Goal: Find contact information: Find contact information

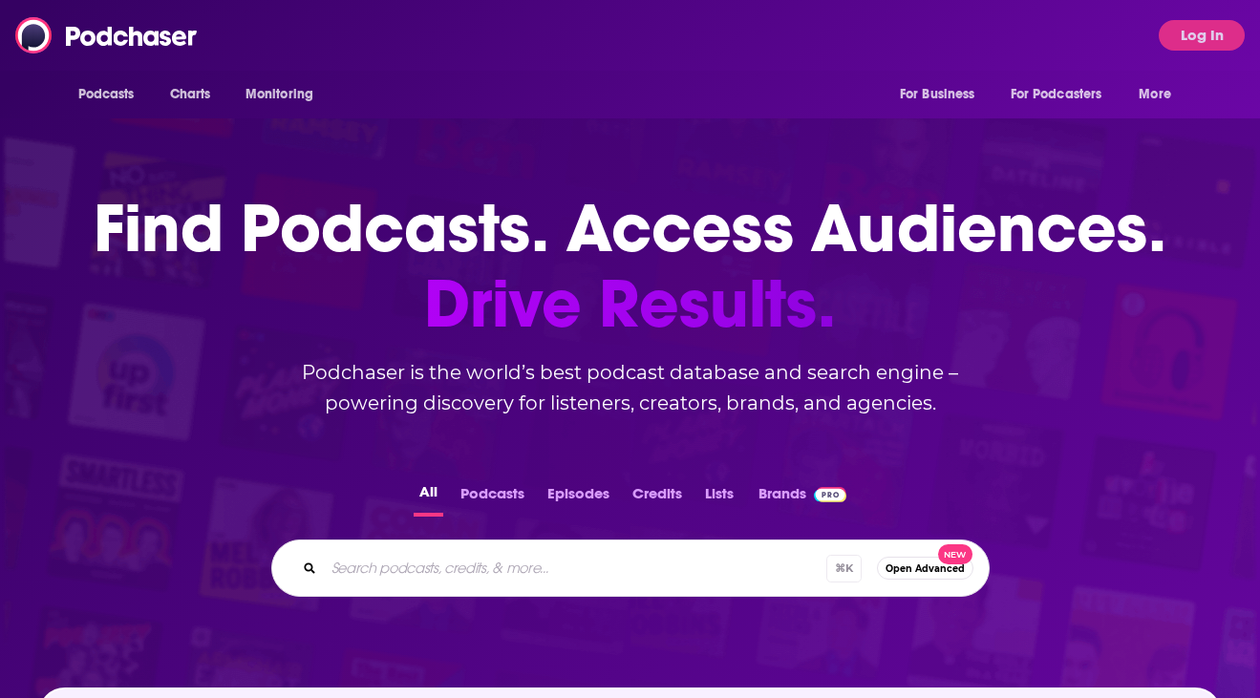
click at [346, 590] on div "⌘ K Open Advanced New" at bounding box center [630, 568] width 718 height 57
click at [345, 572] on input "Search podcasts, credits, & more..." at bounding box center [575, 568] width 502 height 31
paste input "QueenStage Women's Cycling Pod"
type input "QueenStage Women's Cycling Pod"
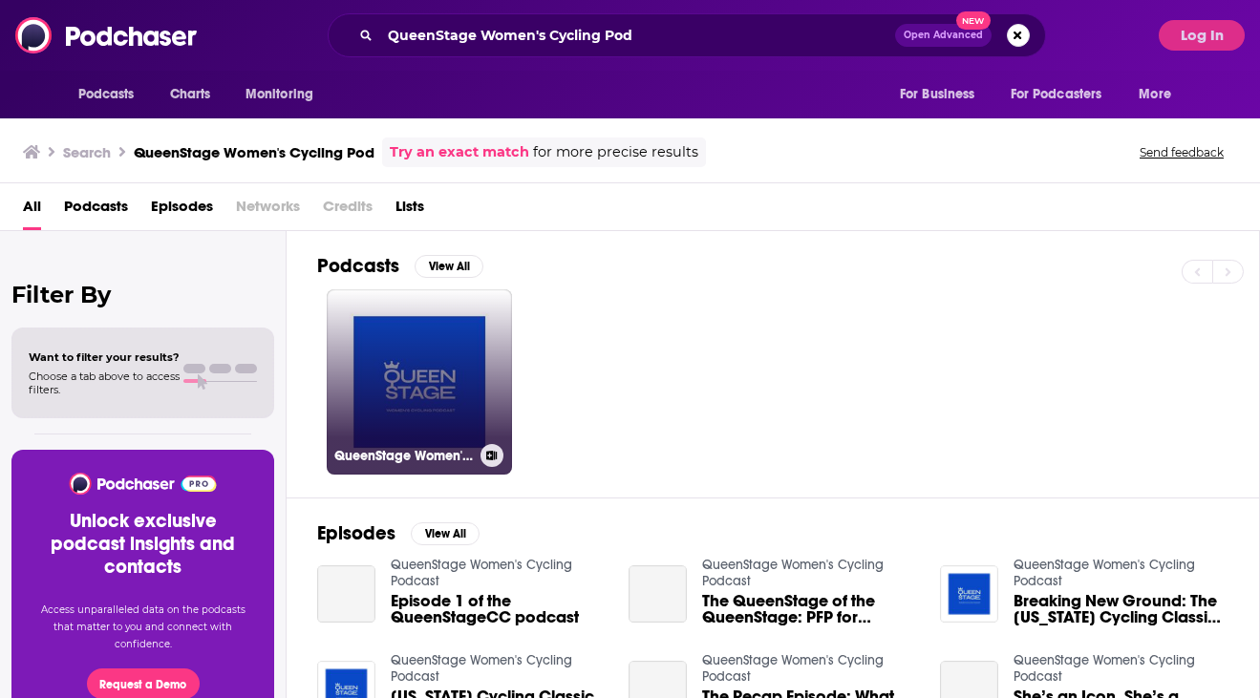
click at [386, 339] on link "QueenStage Women's Cycling Podcast" at bounding box center [419, 381] width 185 height 185
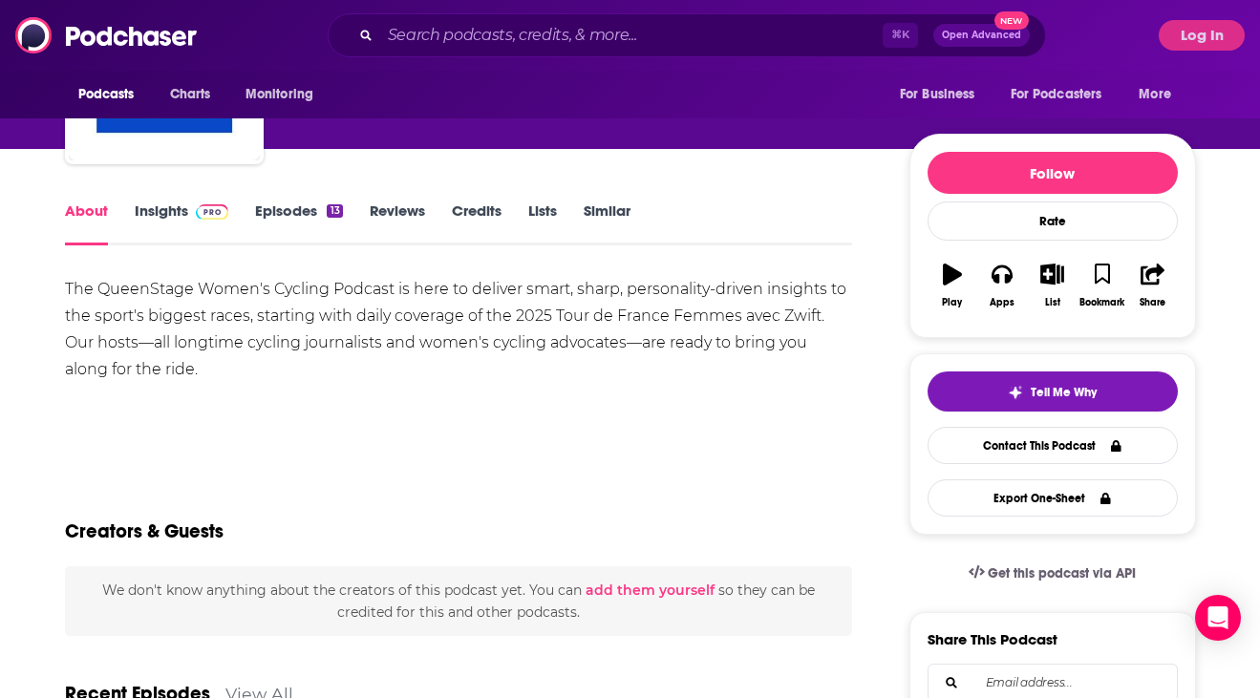
scroll to position [116, 0]
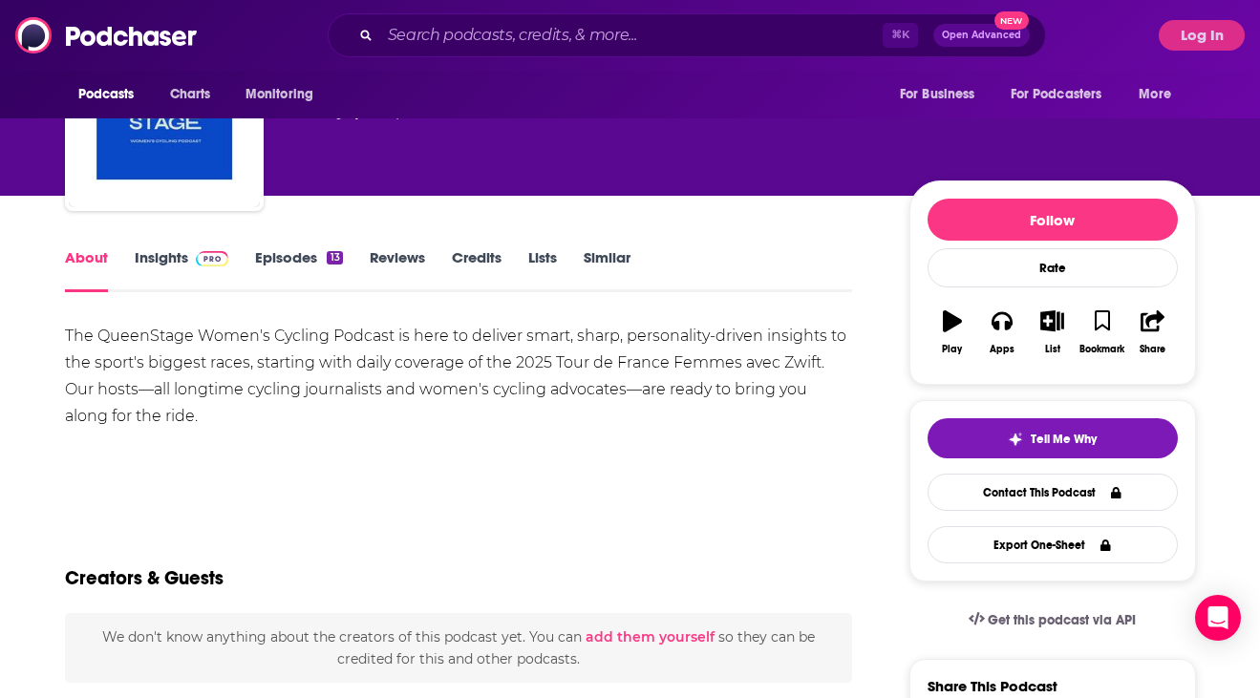
click at [178, 258] on link "Insights" at bounding box center [182, 270] width 95 height 44
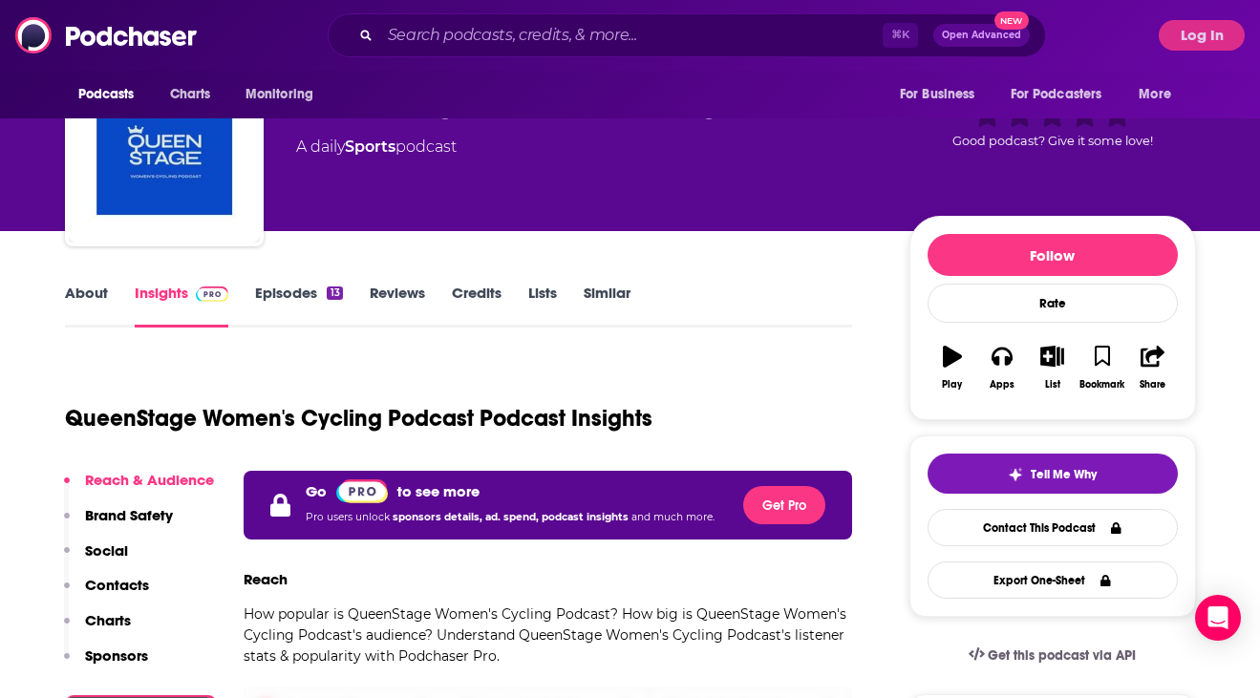
scroll to position [79, 0]
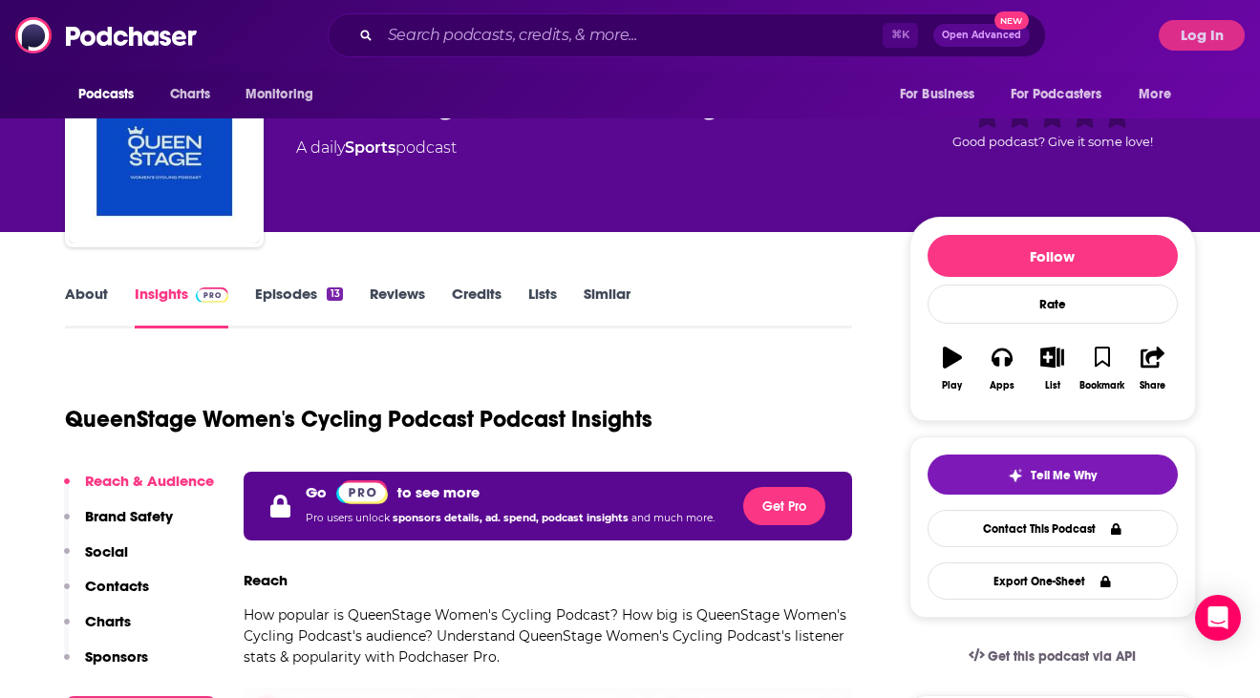
click at [282, 299] on link "Episodes 13" at bounding box center [298, 307] width 87 height 44
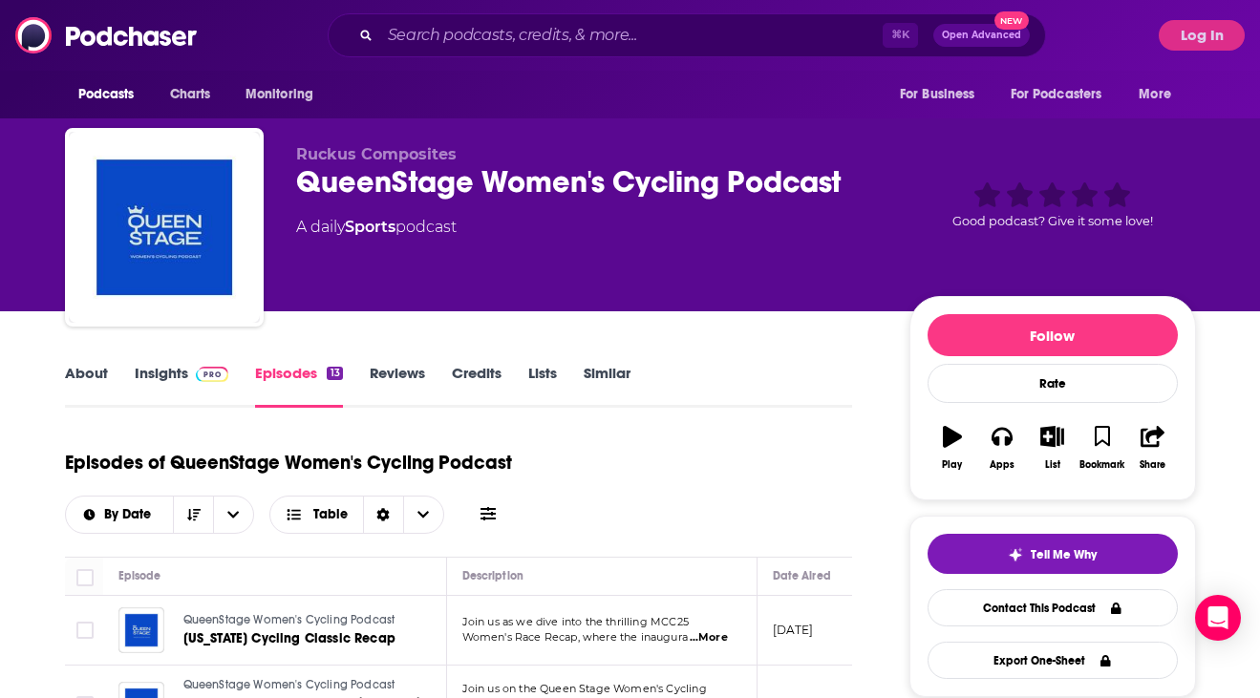
click at [75, 376] on link "About" at bounding box center [86, 386] width 43 height 44
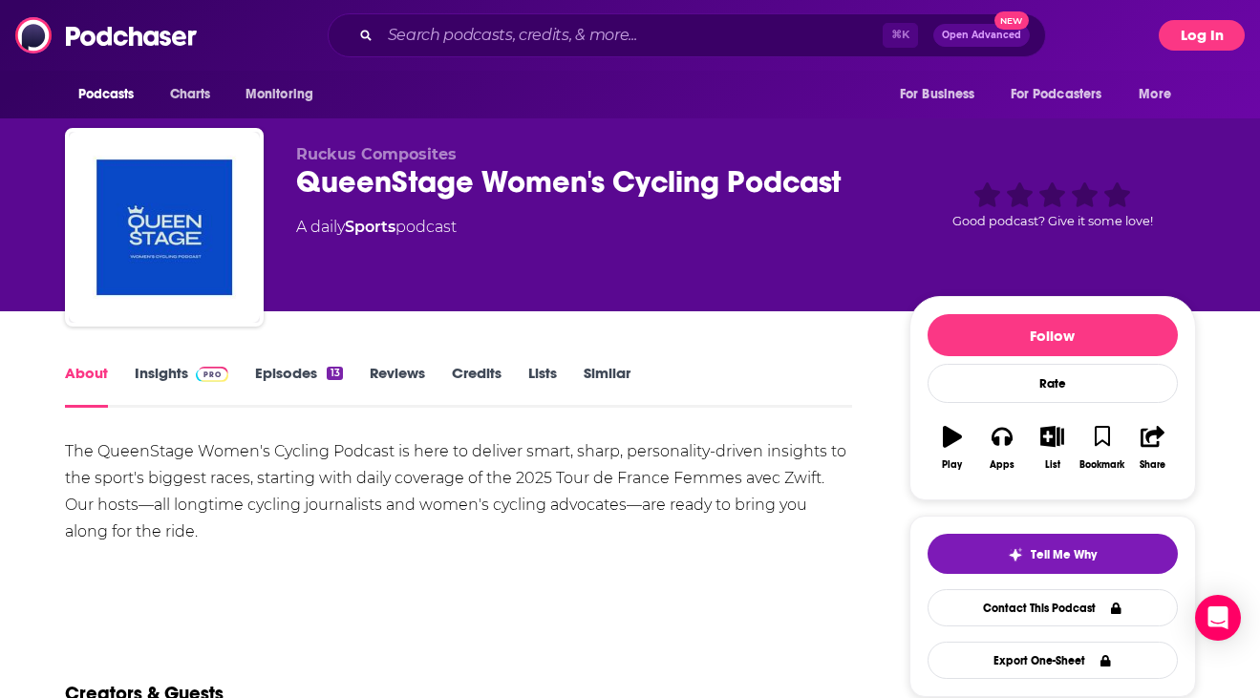
click at [1195, 36] on button "Log In" at bounding box center [1202, 35] width 86 height 31
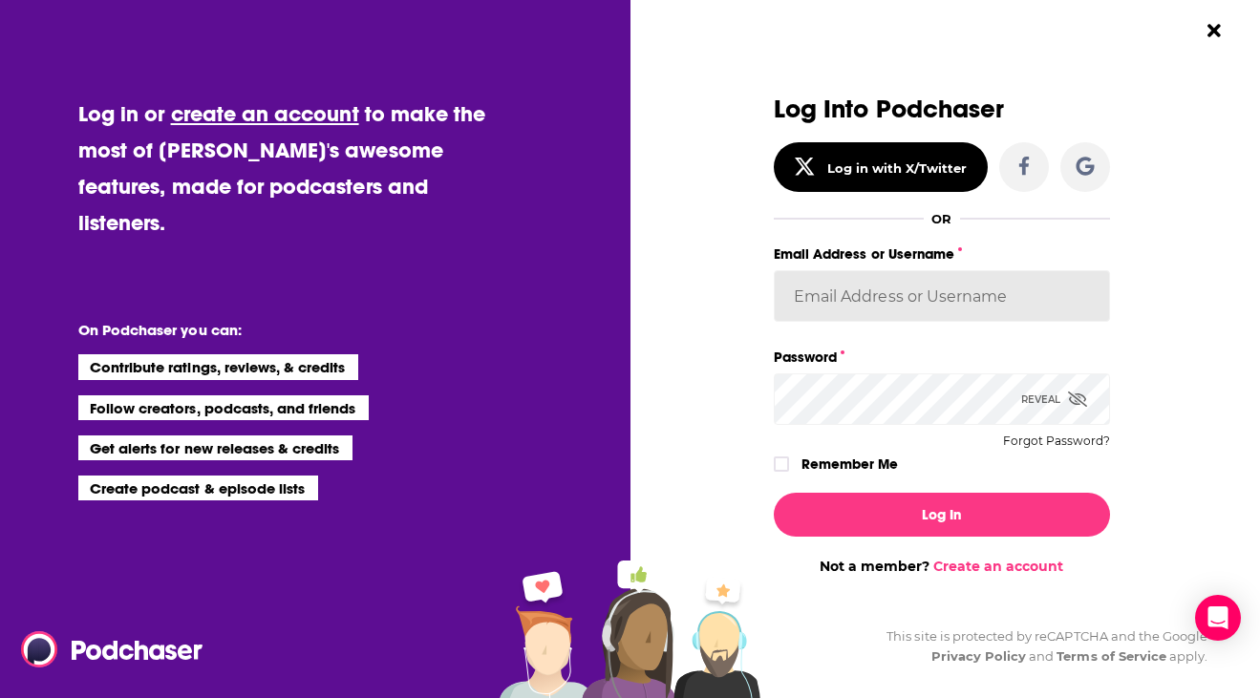
type input "oliviaschaefers"
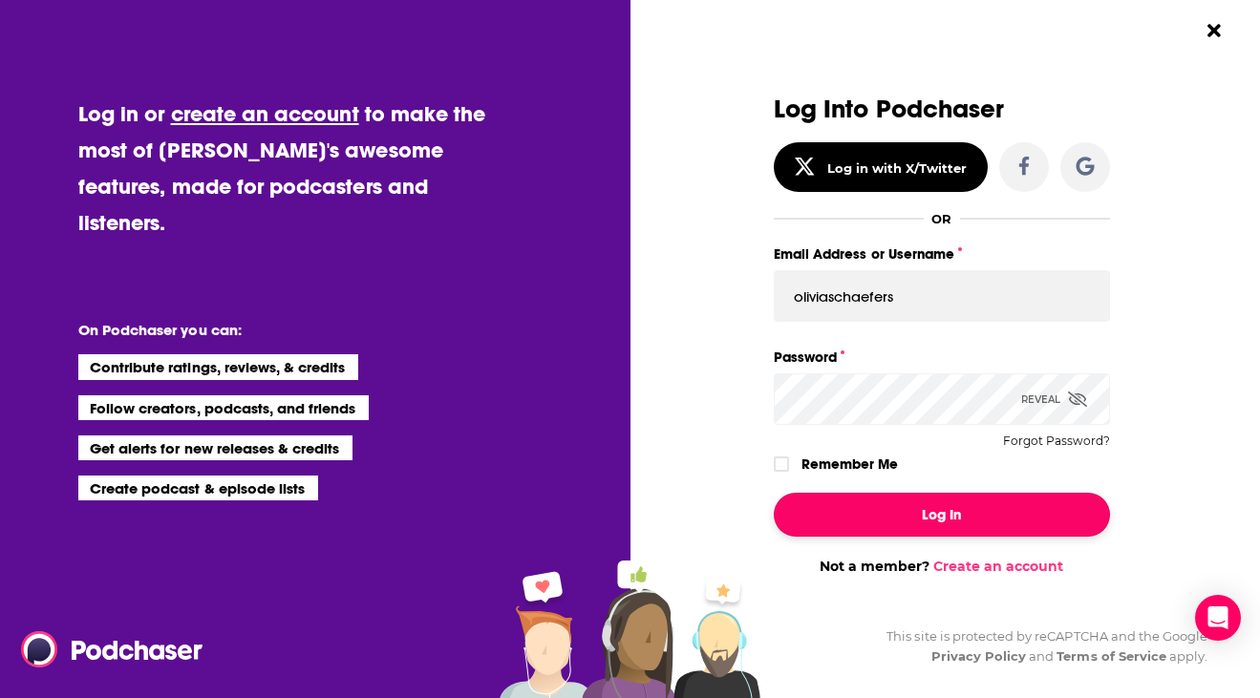
click at [873, 522] on button "Log In" at bounding box center [942, 515] width 336 height 44
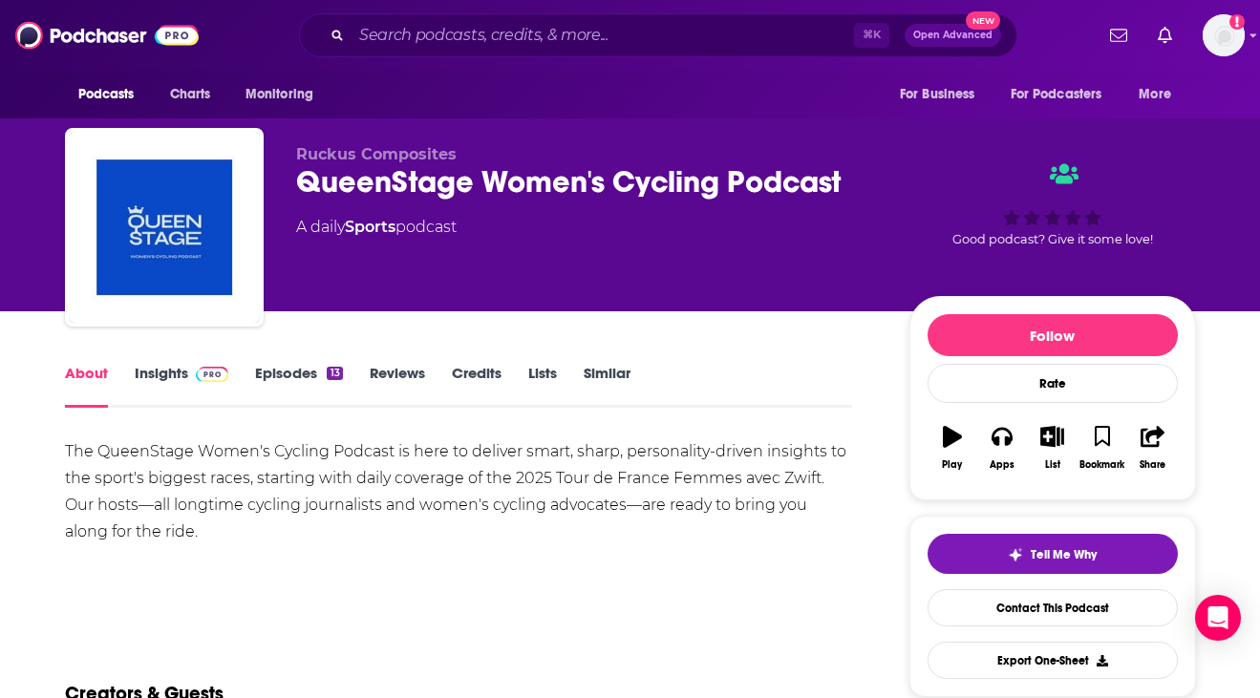
click at [151, 368] on link "Insights" at bounding box center [182, 386] width 95 height 44
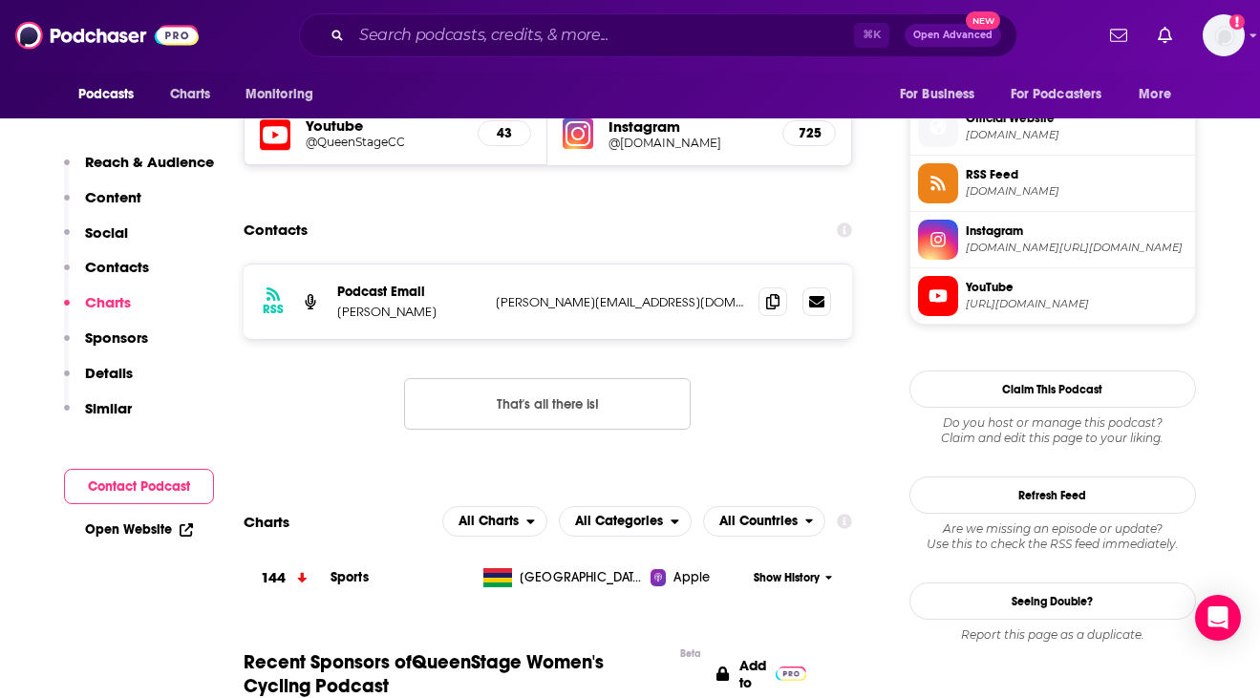
scroll to position [1314, 0]
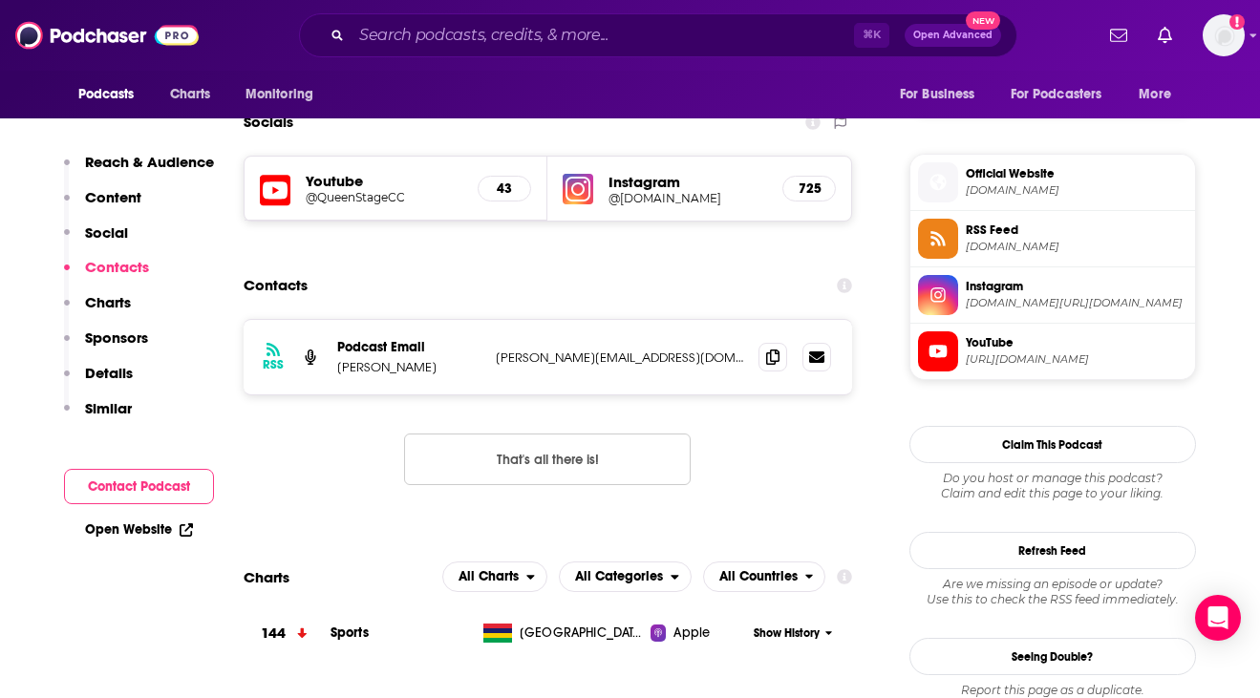
click at [493, 479] on button "That's all there is!" at bounding box center [547, 460] width 287 height 52
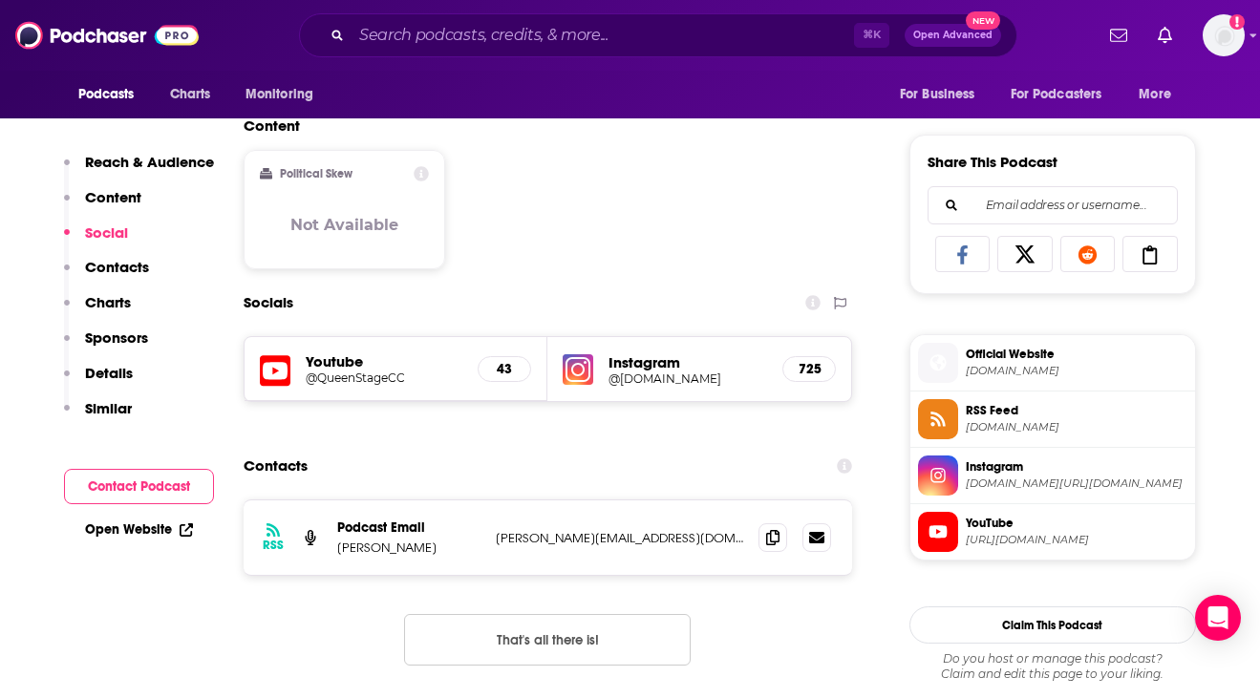
scroll to position [1119, 0]
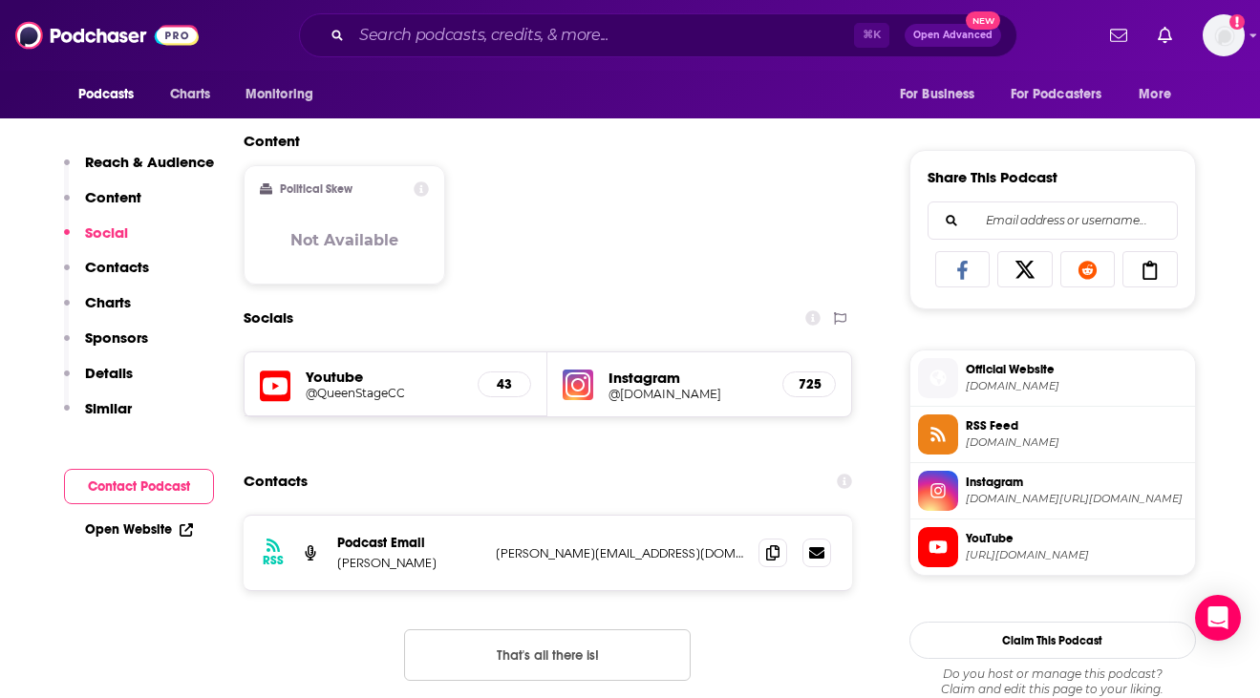
click at [646, 388] on h5 "@[DOMAIN_NAME]" at bounding box center [687, 394] width 159 height 14
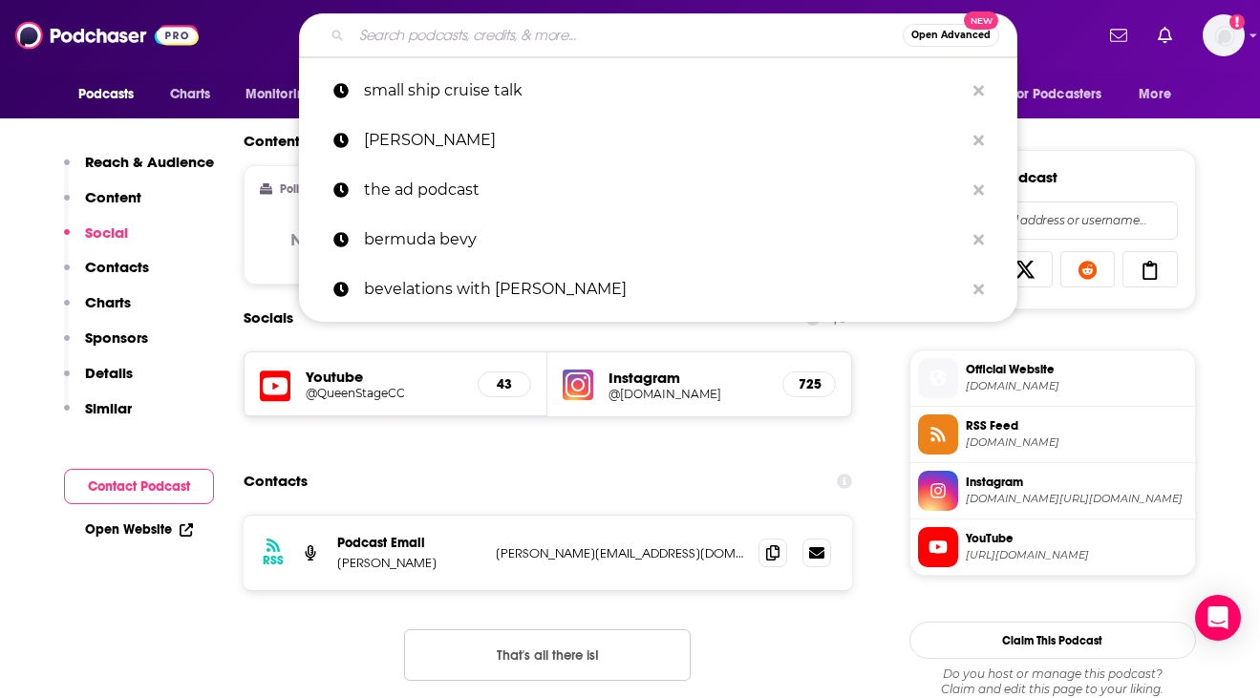
click at [431, 43] on input "Search podcasts, credits, & more..." at bounding box center [627, 35] width 551 height 31
paste input "Consummate Athlete Podcast"
type input "Consummate Athlete Podcast"
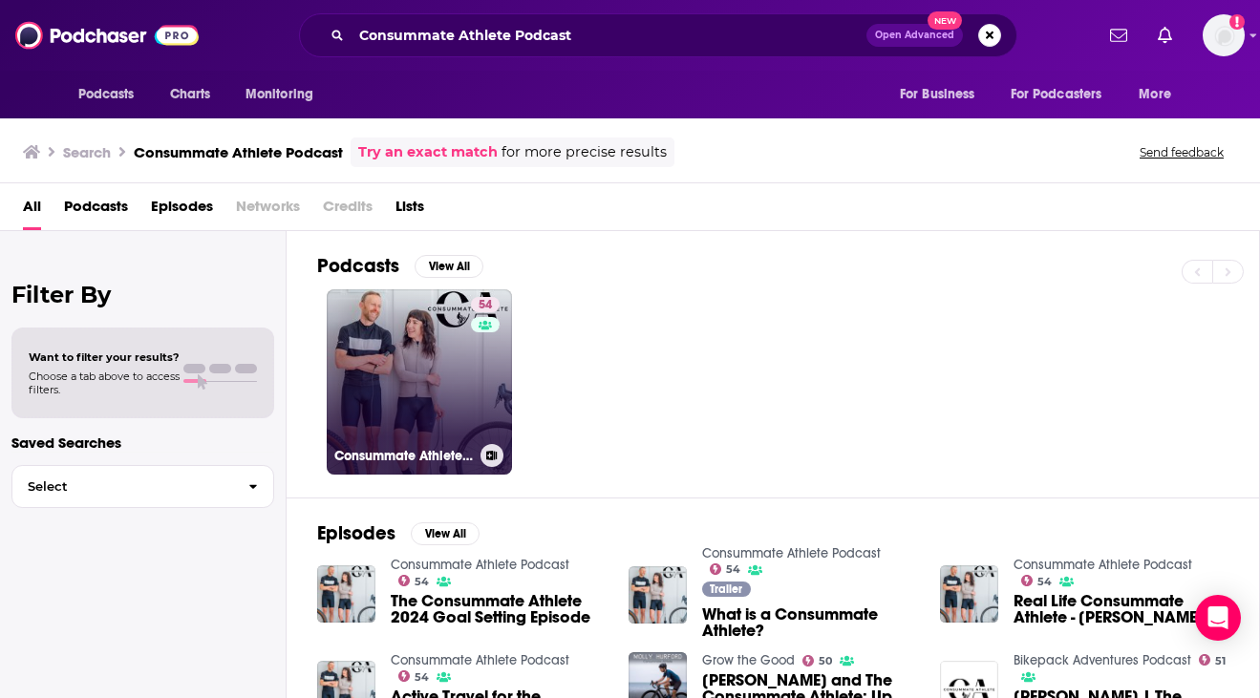
click at [427, 368] on link "54 Consummate Athlete Podcast" at bounding box center [419, 381] width 185 height 185
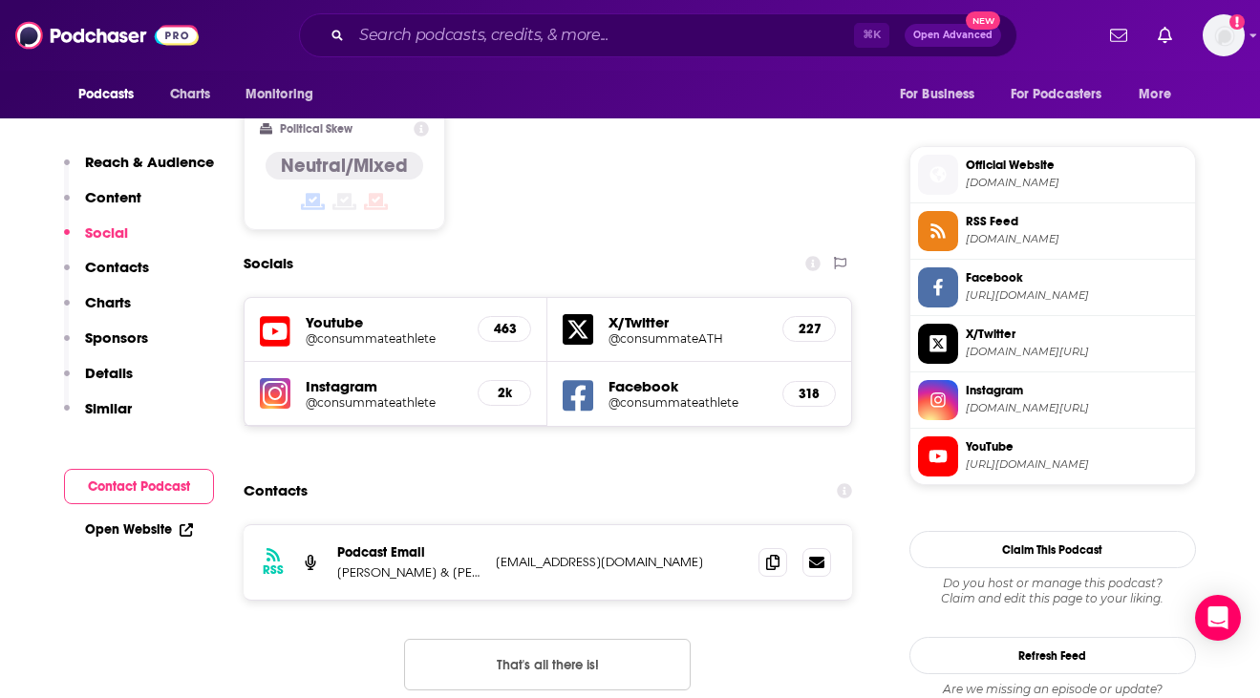
scroll to position [1534, 0]
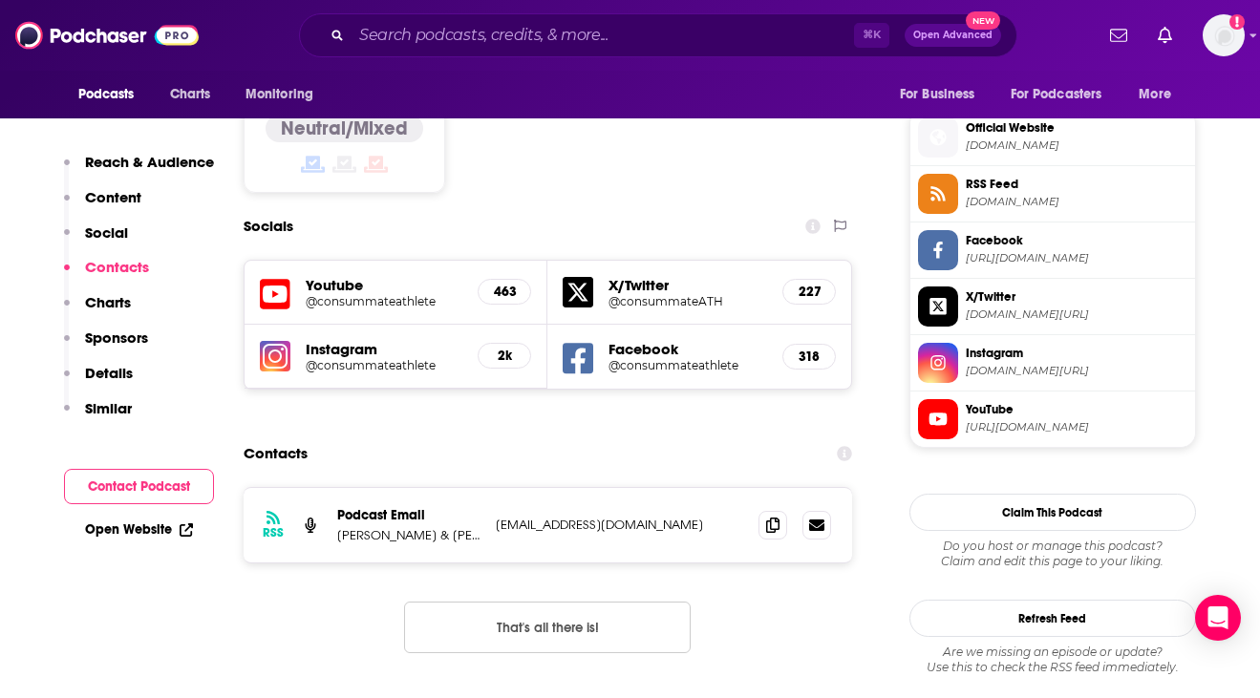
click at [434, 527] on p "[PERSON_NAME] & [PERSON_NAME]" at bounding box center [408, 535] width 143 height 16
click at [452, 527] on p "[PERSON_NAME] & [PERSON_NAME]" at bounding box center [408, 535] width 143 height 16
click at [451, 527] on p "[PERSON_NAME] & [PERSON_NAME]" at bounding box center [408, 535] width 143 height 16
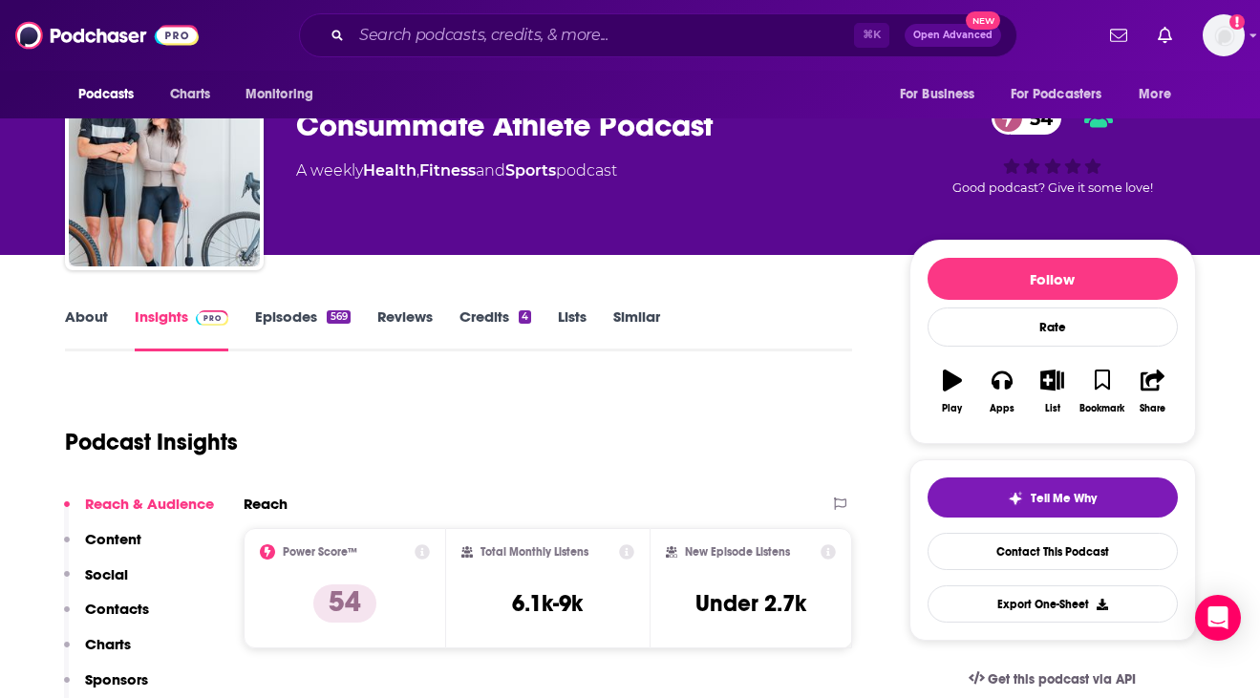
scroll to position [0, 0]
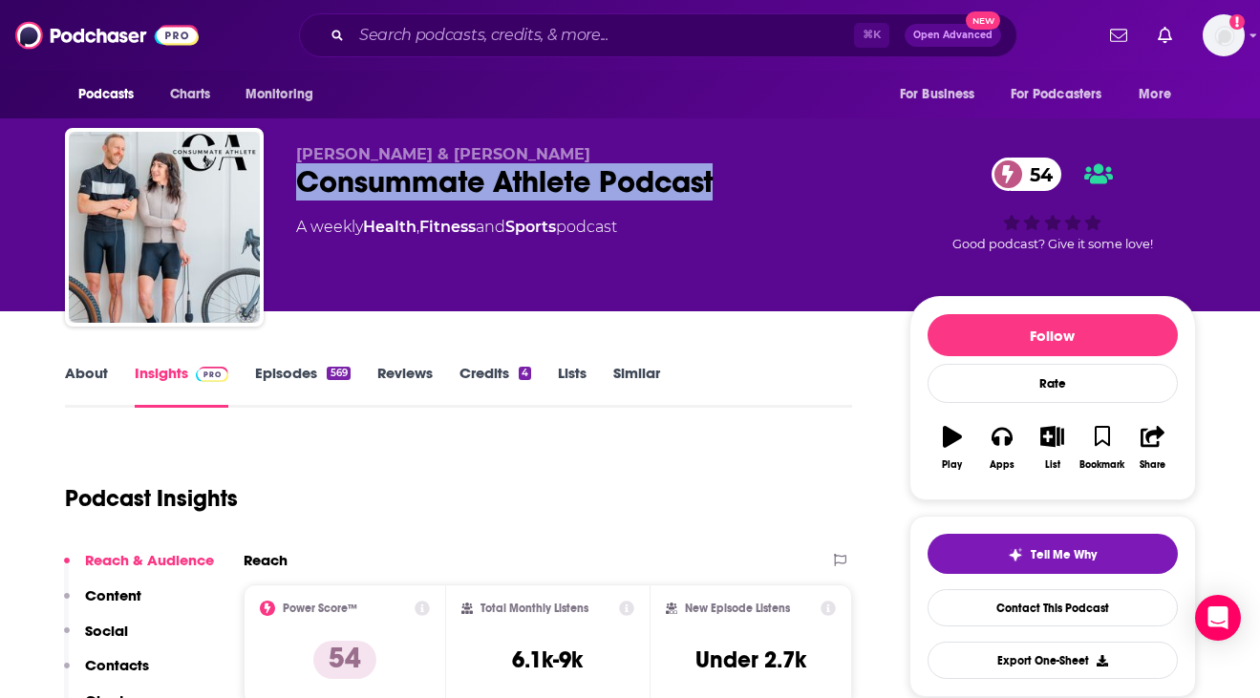
drag, startPoint x: 289, startPoint y: 188, endPoint x: 742, endPoint y: 188, distance: 452.8
click at [742, 188] on div "[PERSON_NAME] & [PERSON_NAME] Consummate Athlete Podcast 54 A weekly Health , F…" at bounding box center [630, 231] width 1131 height 206
copy h2 "Consummate Athlete Podcast"
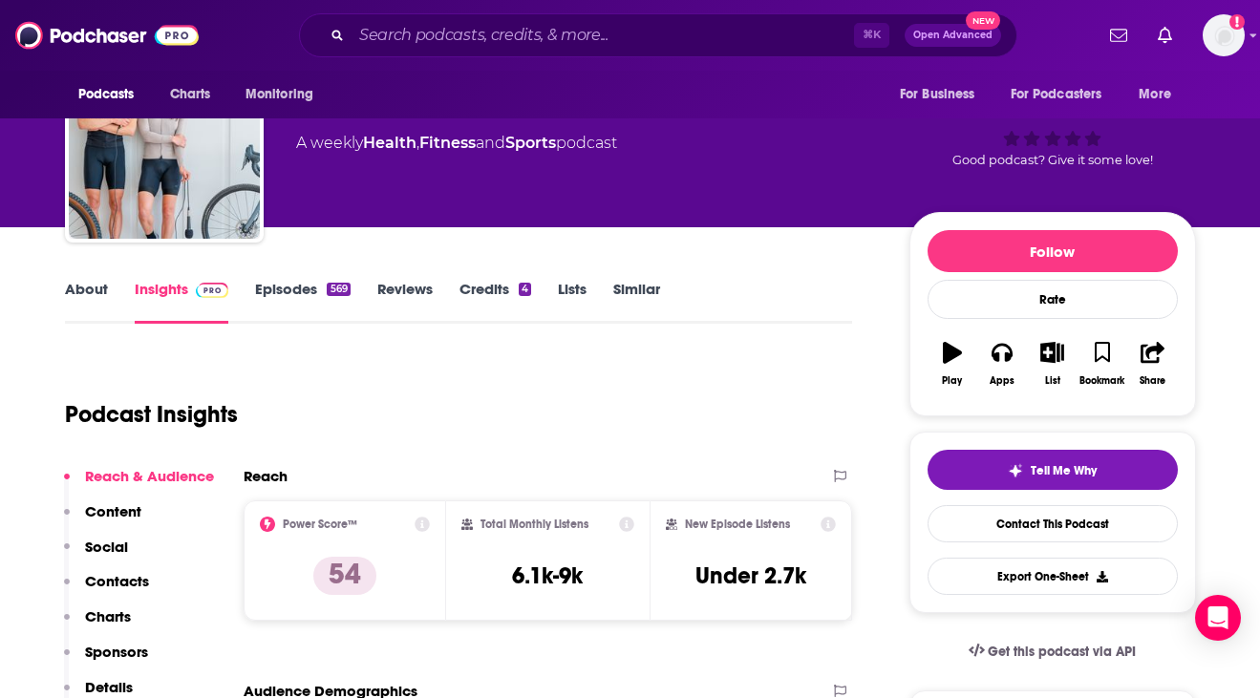
scroll to position [50, 0]
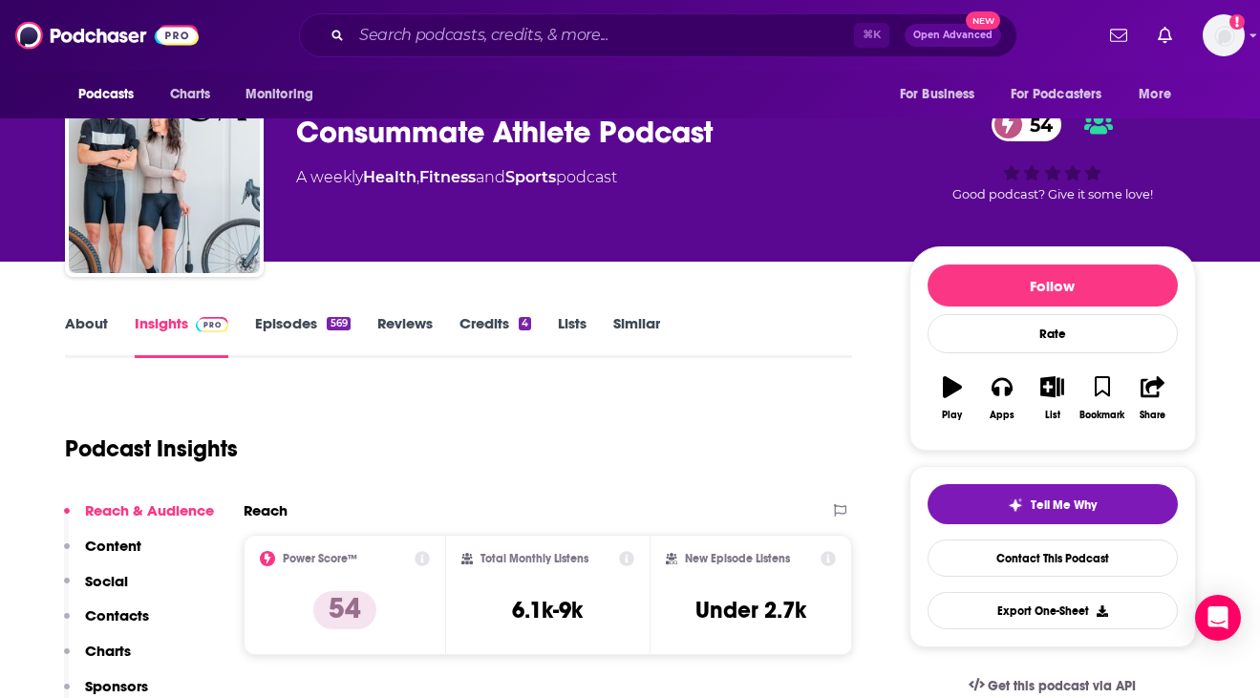
click at [395, 437] on div "Podcast Insights" at bounding box center [451, 437] width 773 height 97
click at [86, 318] on link "About" at bounding box center [86, 336] width 43 height 44
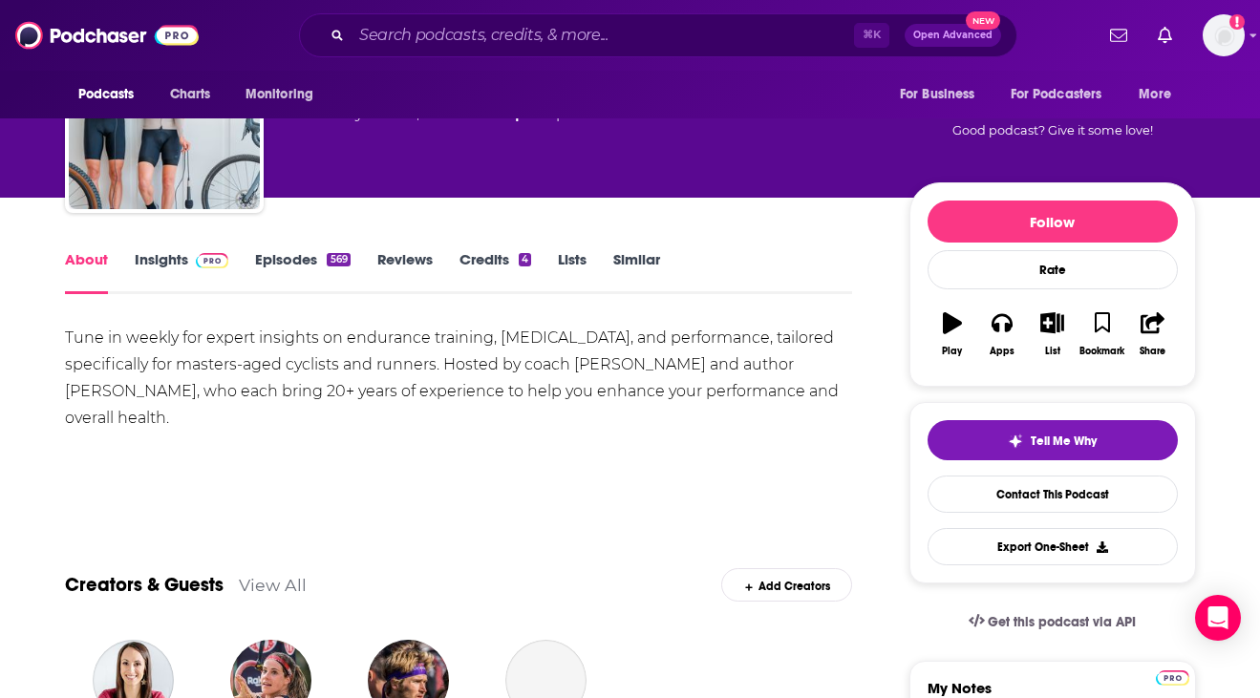
scroll to position [136, 0]
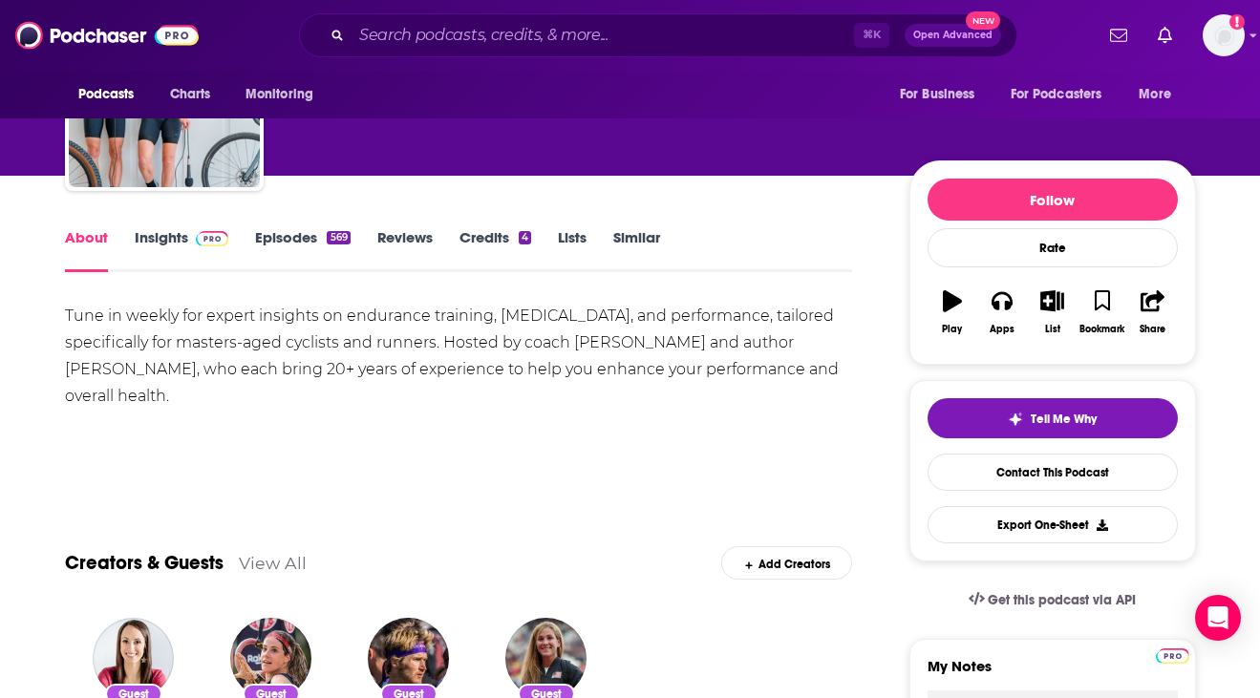
click at [311, 443] on div "Tune in weekly for expert insights on endurance training, [MEDICAL_DATA], and p…" at bounding box center [459, 390] width 788 height 175
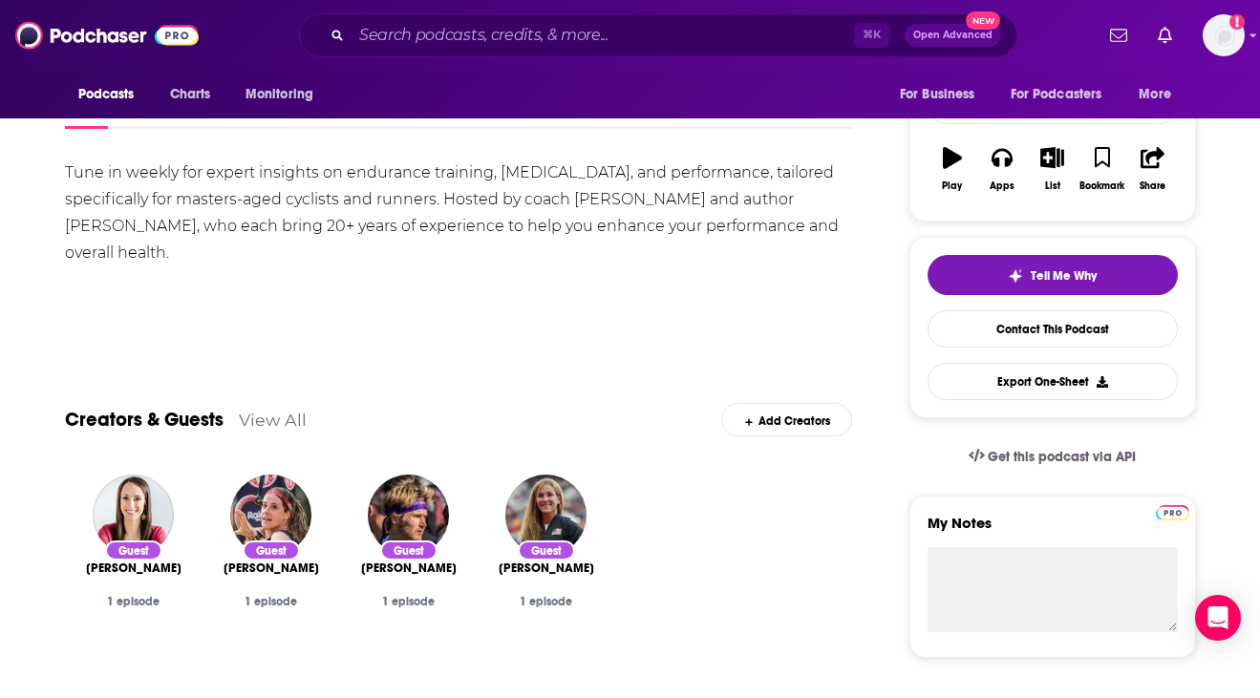
scroll to position [187, 0]
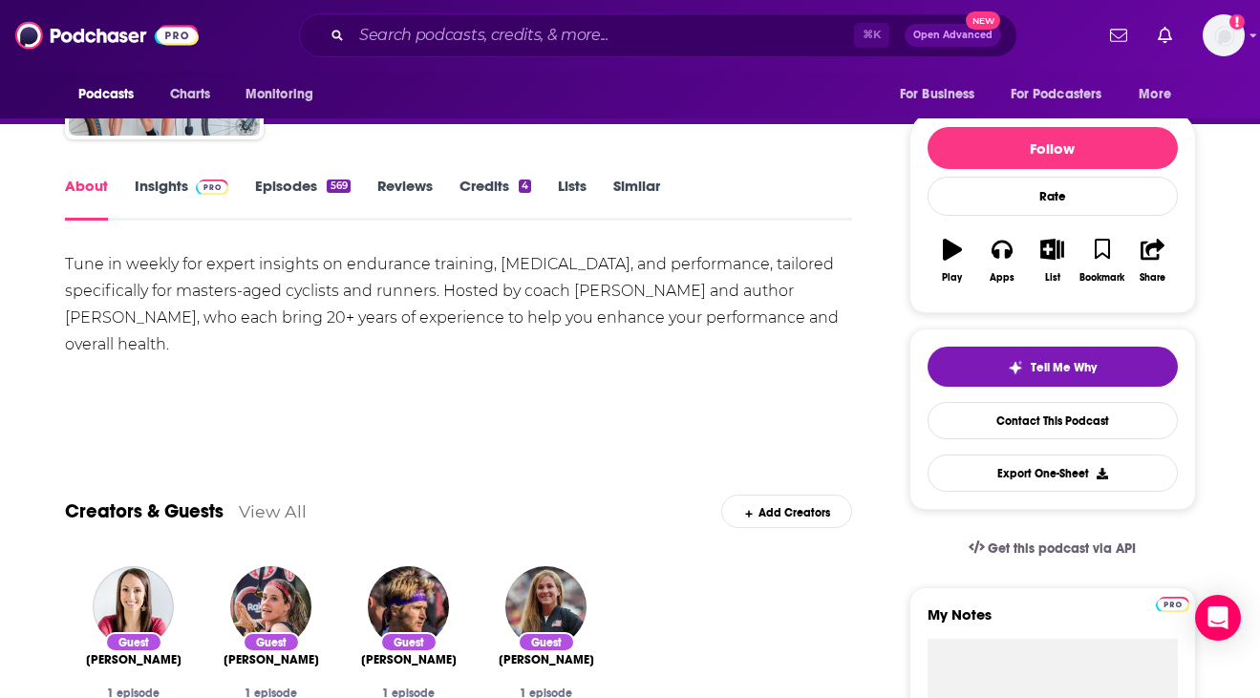
click at [277, 191] on link "Episodes 569" at bounding box center [302, 199] width 95 height 44
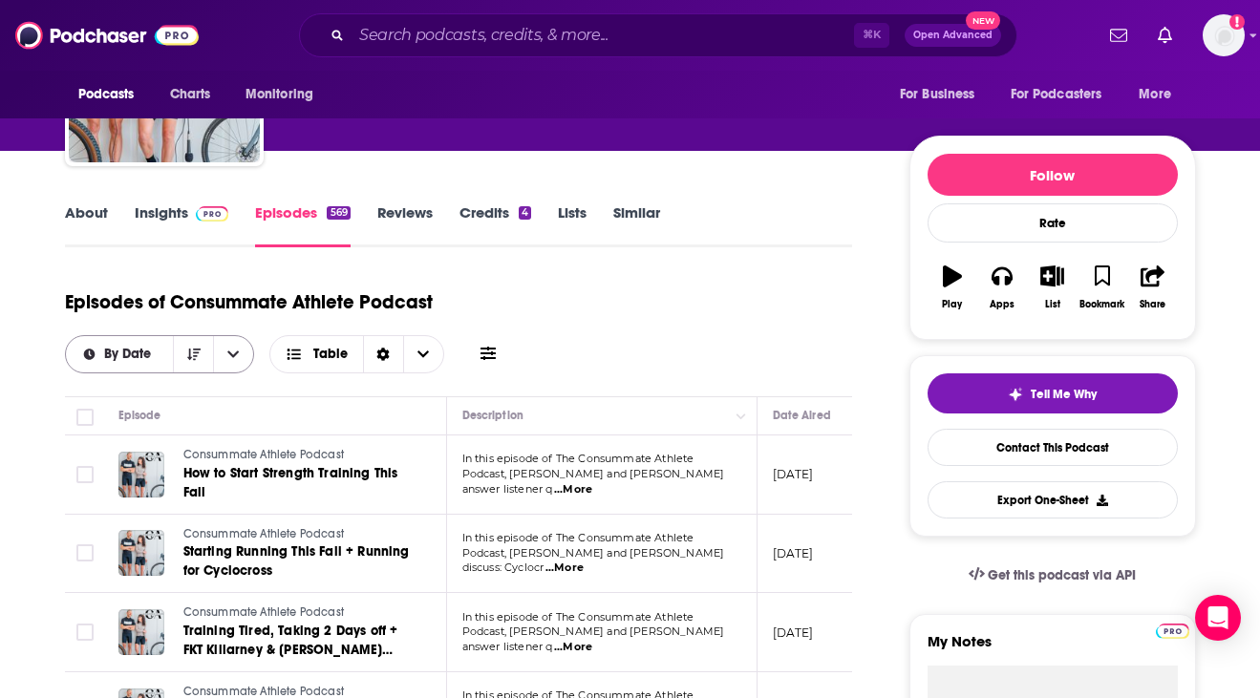
scroll to position [150, 0]
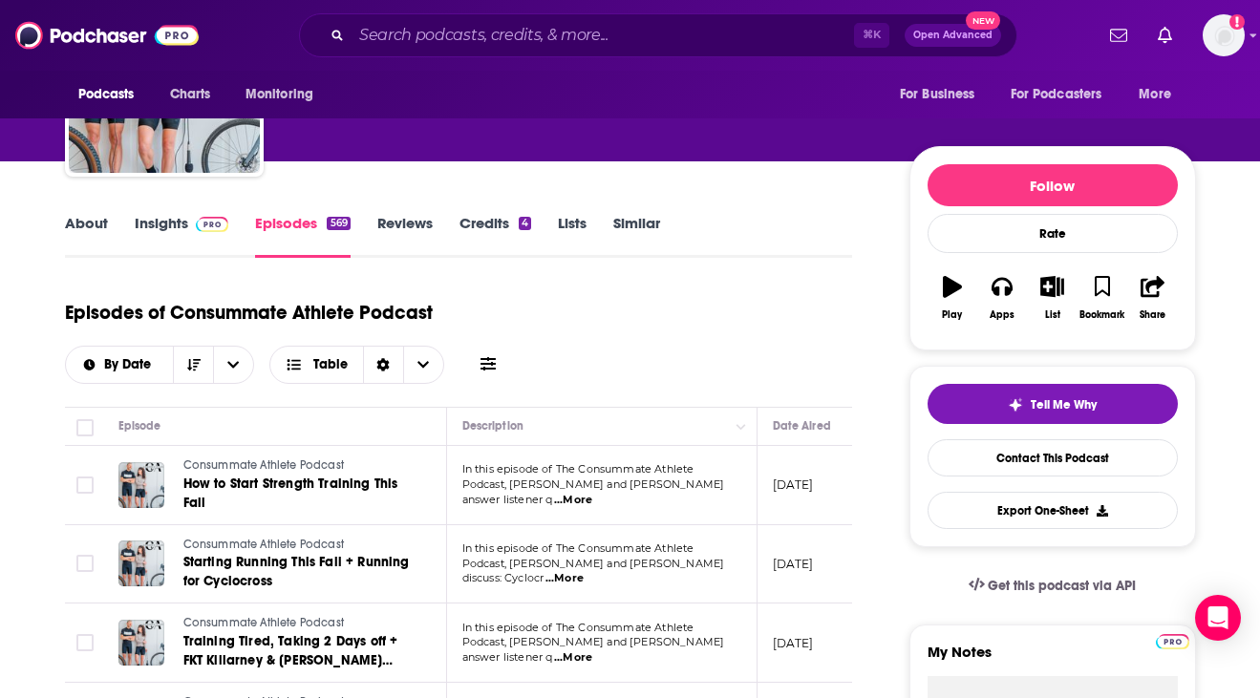
click at [269, 311] on h1 "Episodes of Consummate Athlete Podcast" at bounding box center [249, 313] width 368 height 24
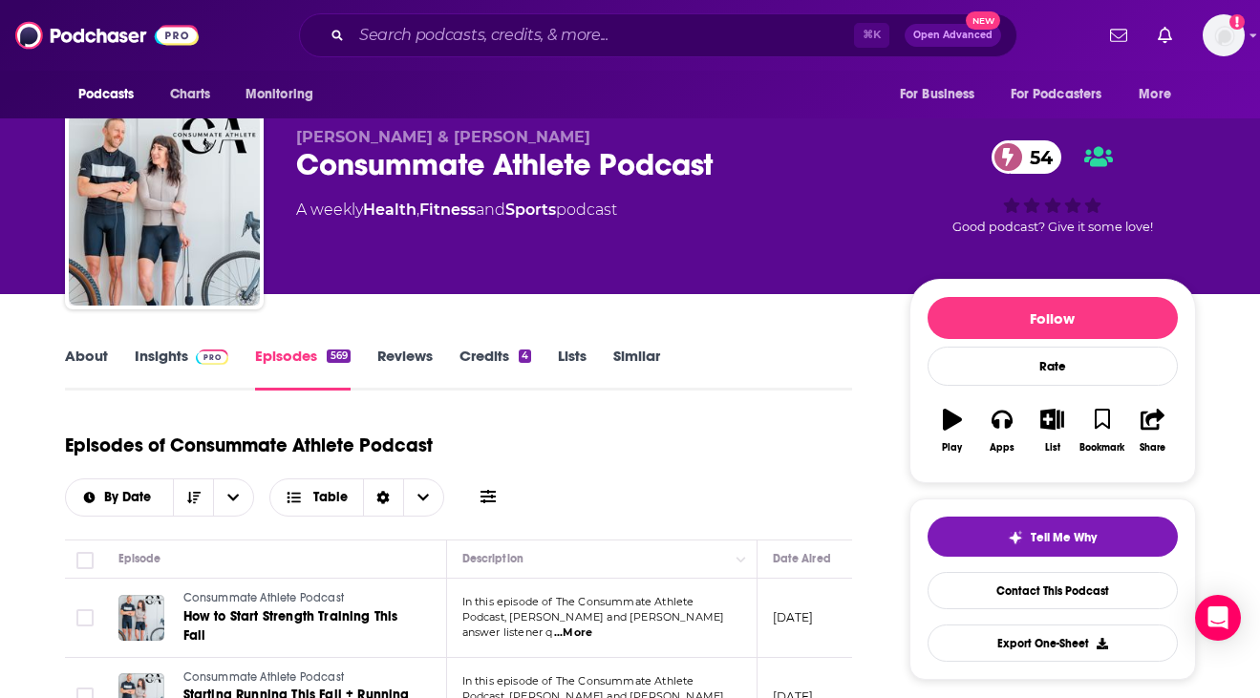
scroll to position [0, 0]
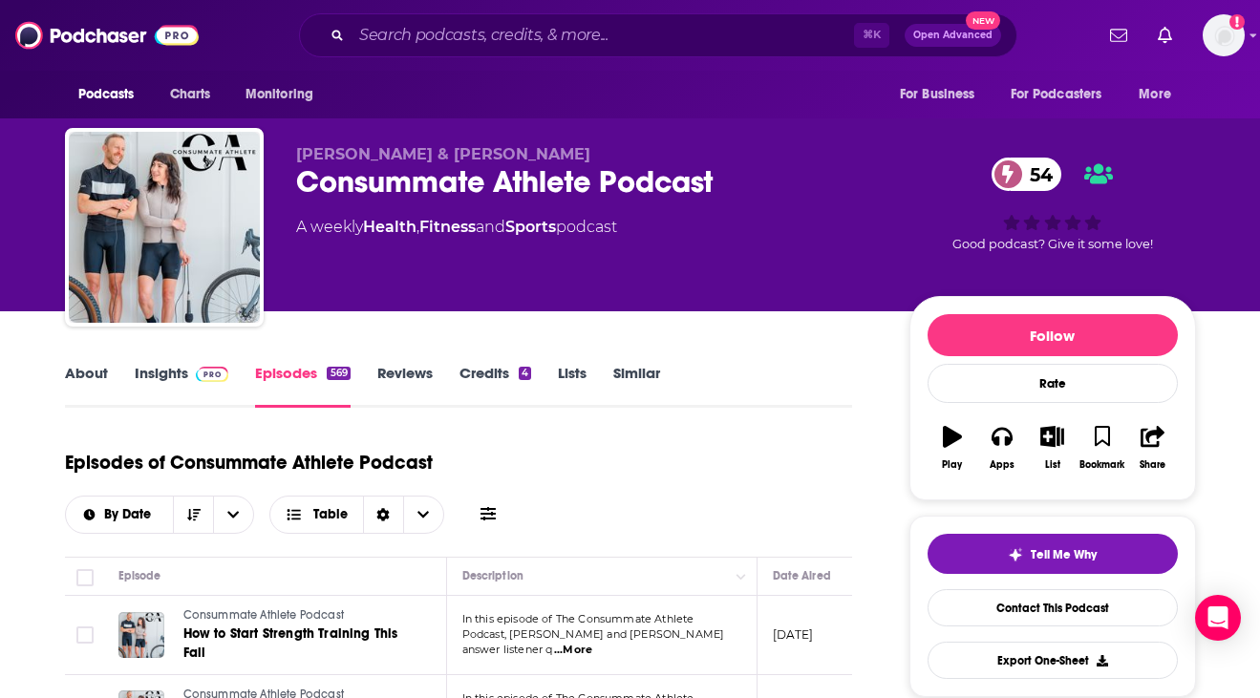
click at [351, 183] on div "Consummate Athlete Podcast 54" at bounding box center [587, 181] width 583 height 37
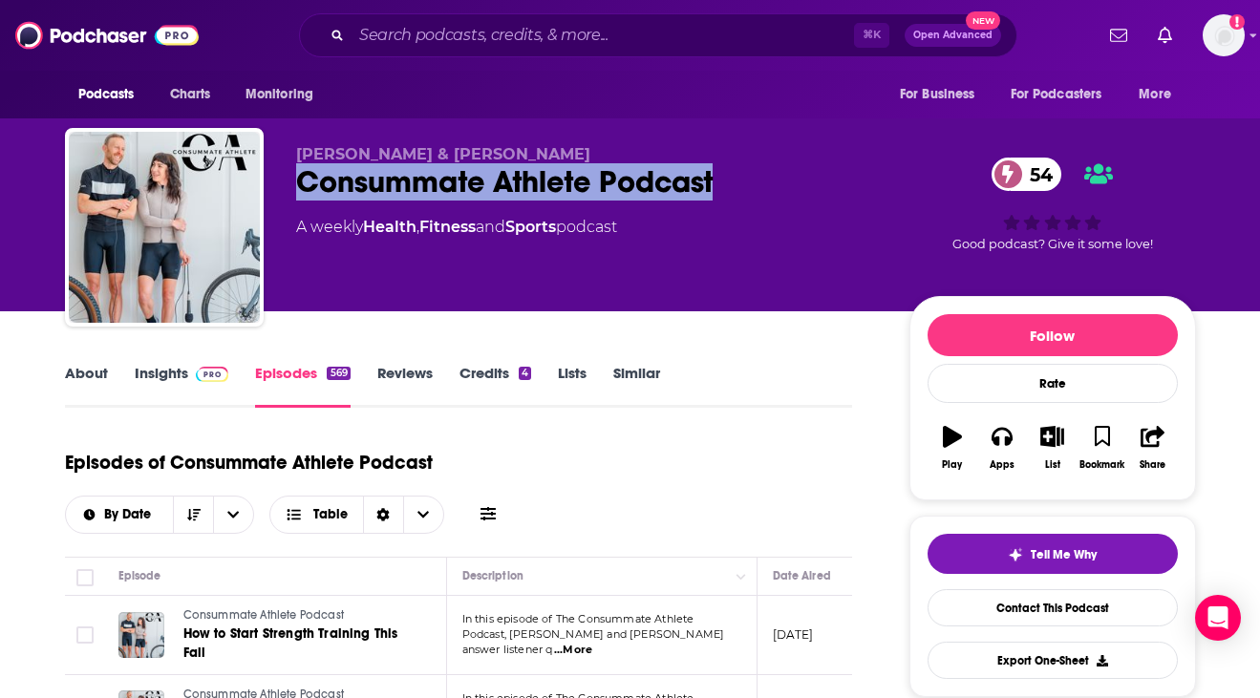
drag, startPoint x: 285, startPoint y: 187, endPoint x: 779, endPoint y: 168, distance: 494.2
click at [779, 168] on div "[PERSON_NAME] & [PERSON_NAME] Consummate Athlete Podcast 54 A weekly Health , F…" at bounding box center [630, 231] width 1131 height 206
copy h2 "Consummate Athlete Podcast"
